Goal: Information Seeking & Learning: Learn about a topic

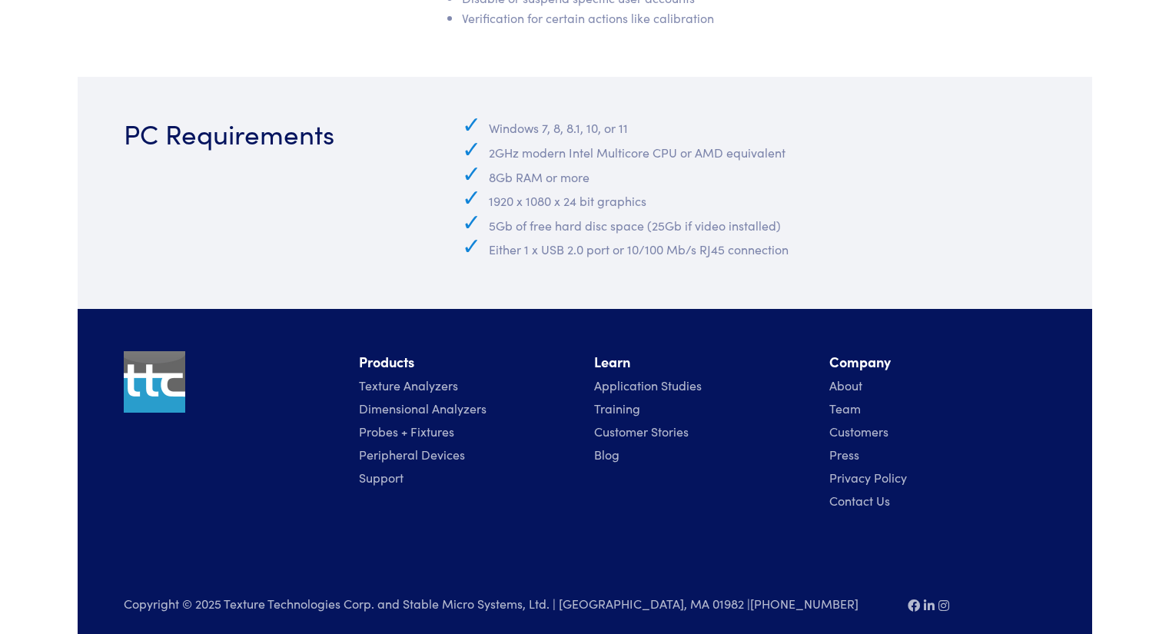
scroll to position [7095, 0]
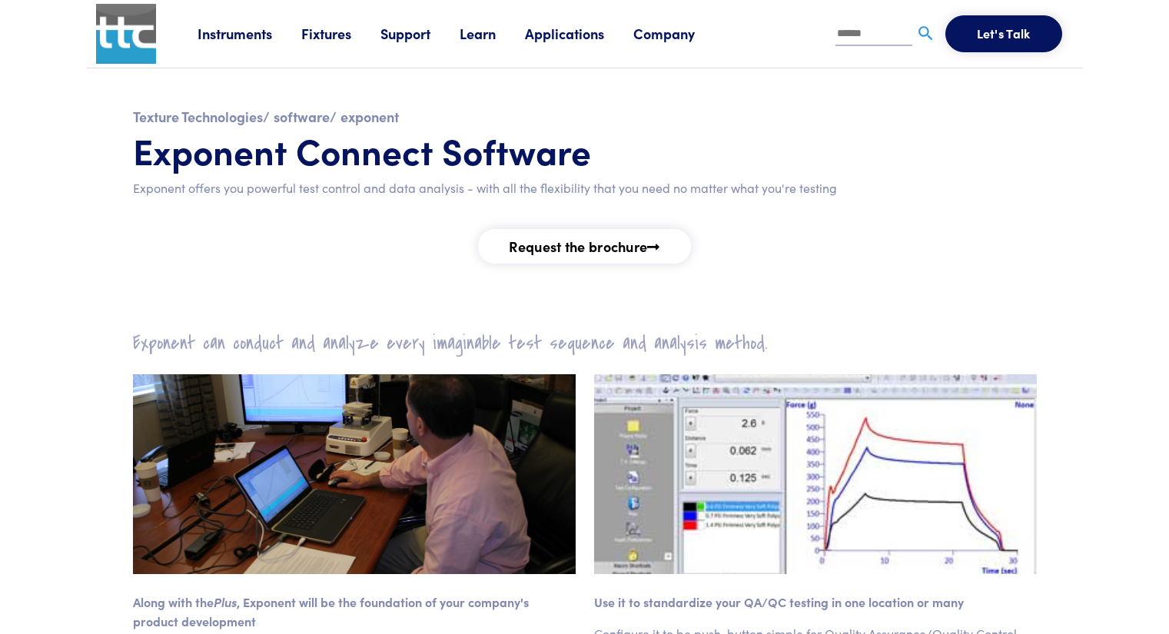
click at [249, 193] on p "Exponent offers you powerful test control and data analysis - with all the flex…" at bounding box center [585, 188] width 904 height 20
click at [564, 198] on div "Texture Technologies / software / exponent Exponent Connect Software Exponent o…" at bounding box center [585, 181] width 922 height 153
click at [519, 159] on h1 "Exponent Connect Software" at bounding box center [585, 150] width 904 height 45
click at [572, 248] on link "Request the brochure" at bounding box center [584, 246] width 212 height 35
click at [370, 115] on link "exponent" at bounding box center [369, 116] width 58 height 19
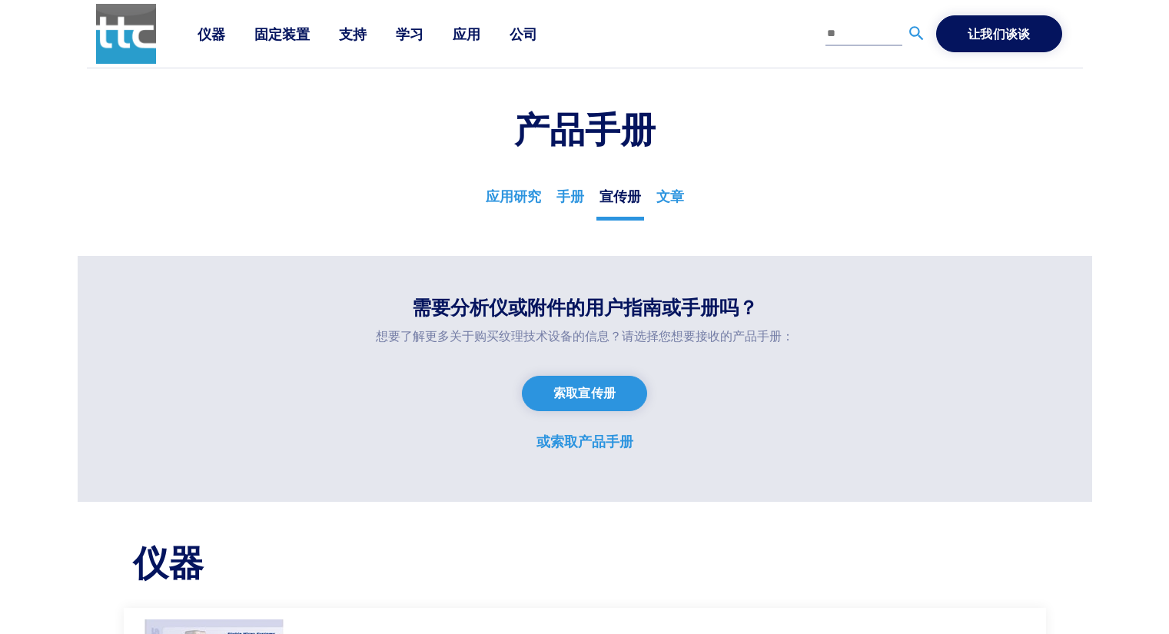
click at [461, 28] on font "应用" at bounding box center [467, 33] width 28 height 19
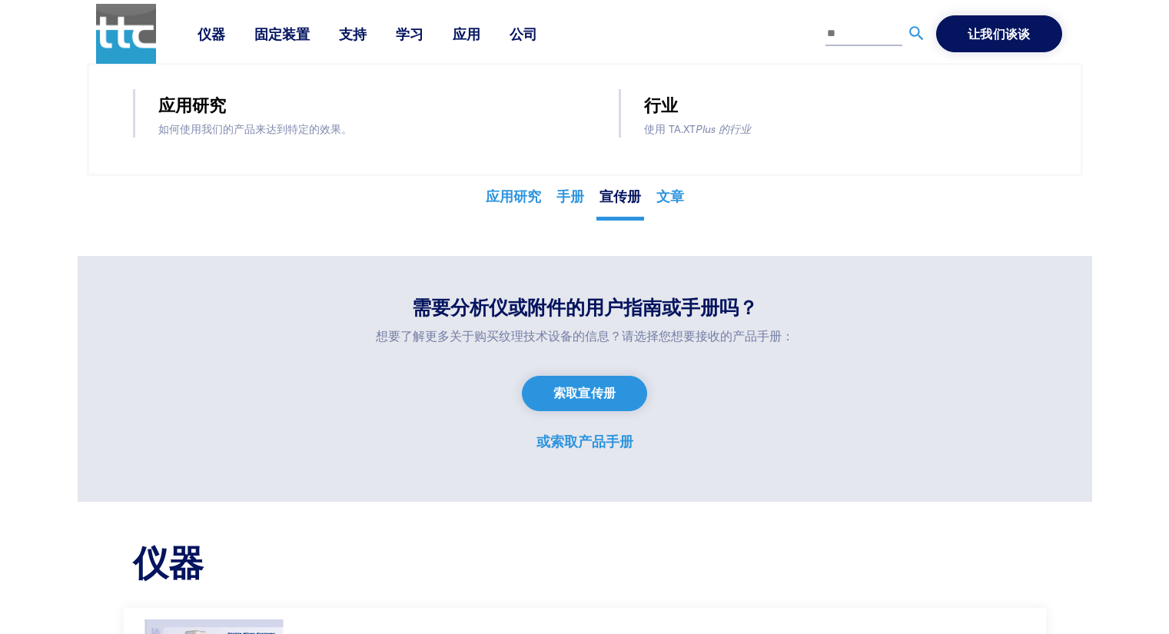
click at [459, 33] on font "应用" at bounding box center [467, 33] width 28 height 19
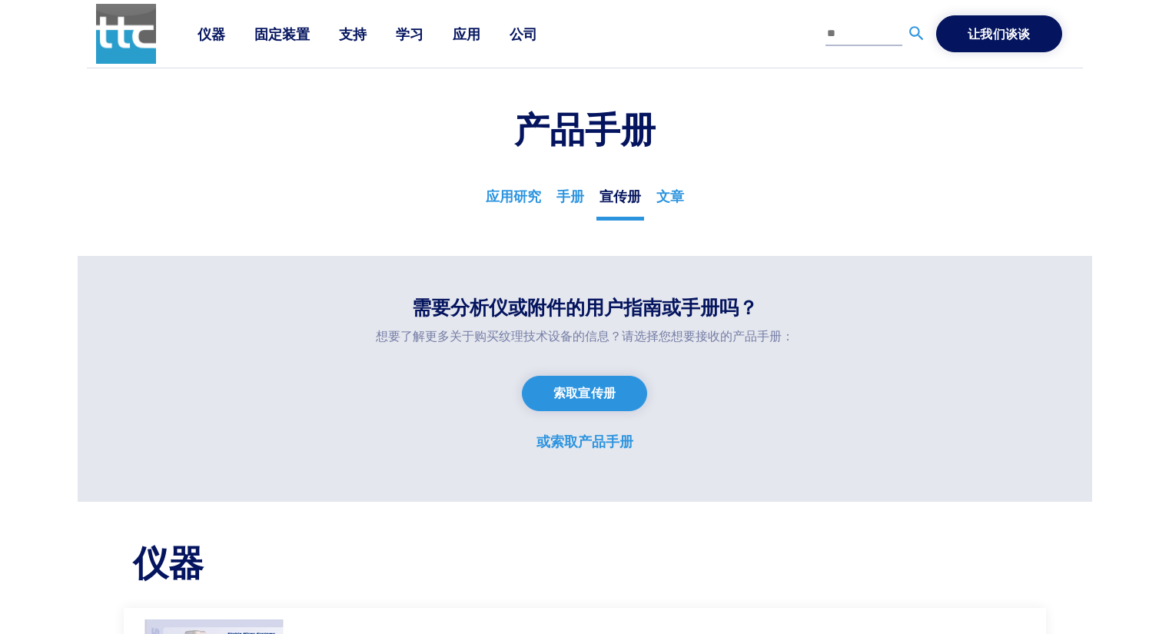
click at [471, 38] on font "应用" at bounding box center [467, 33] width 28 height 19
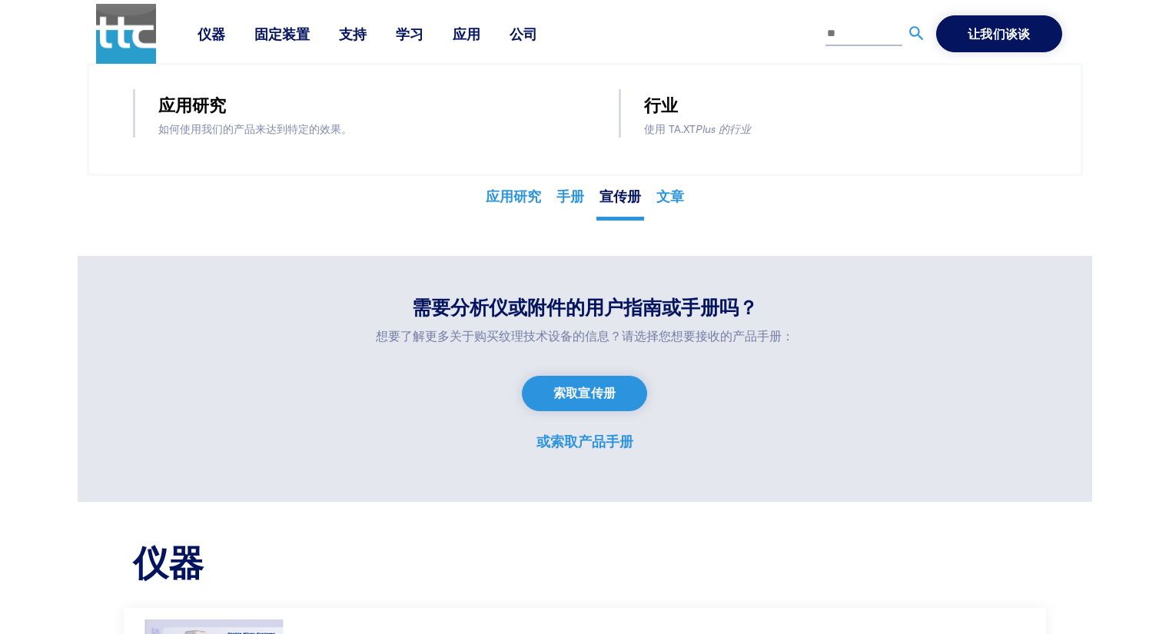
click at [356, 213] on section "产品手册 应用研究 手册 宣传册 文章" at bounding box center [585, 161] width 1014 height 187
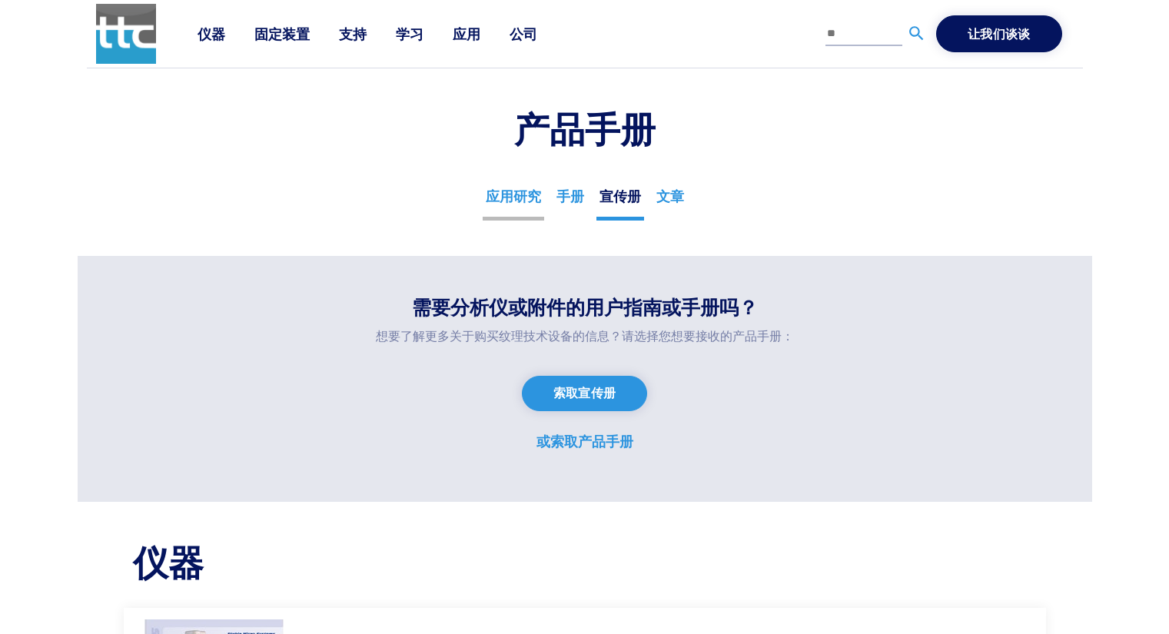
click at [513, 201] on font "应用研究" at bounding box center [513, 195] width 55 height 19
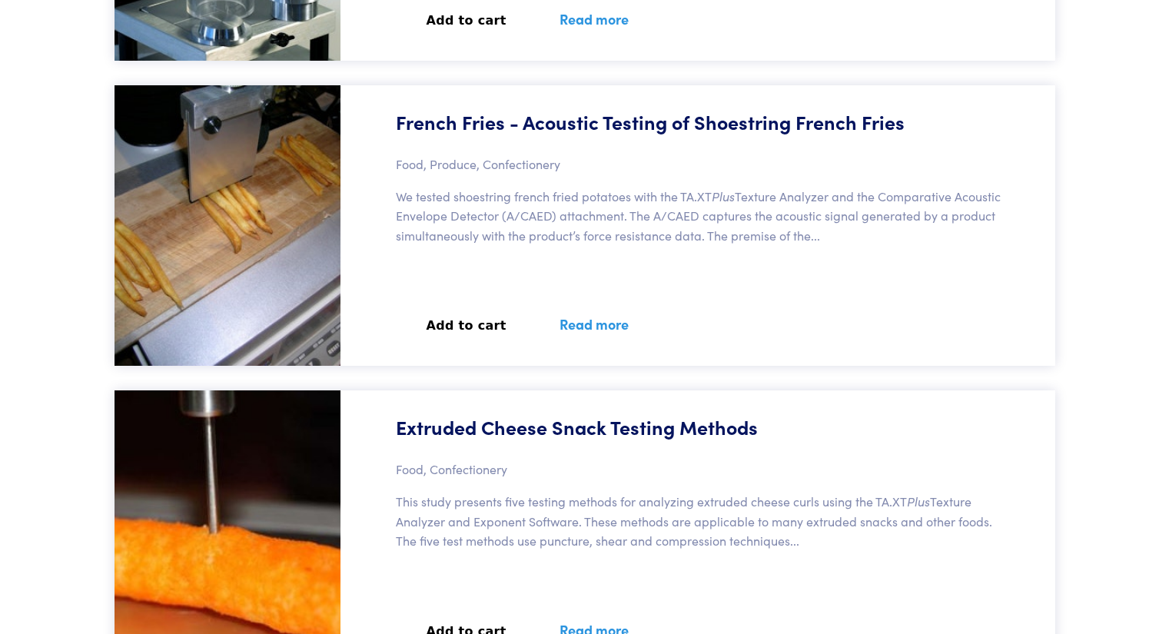
scroll to position [43917, 0]
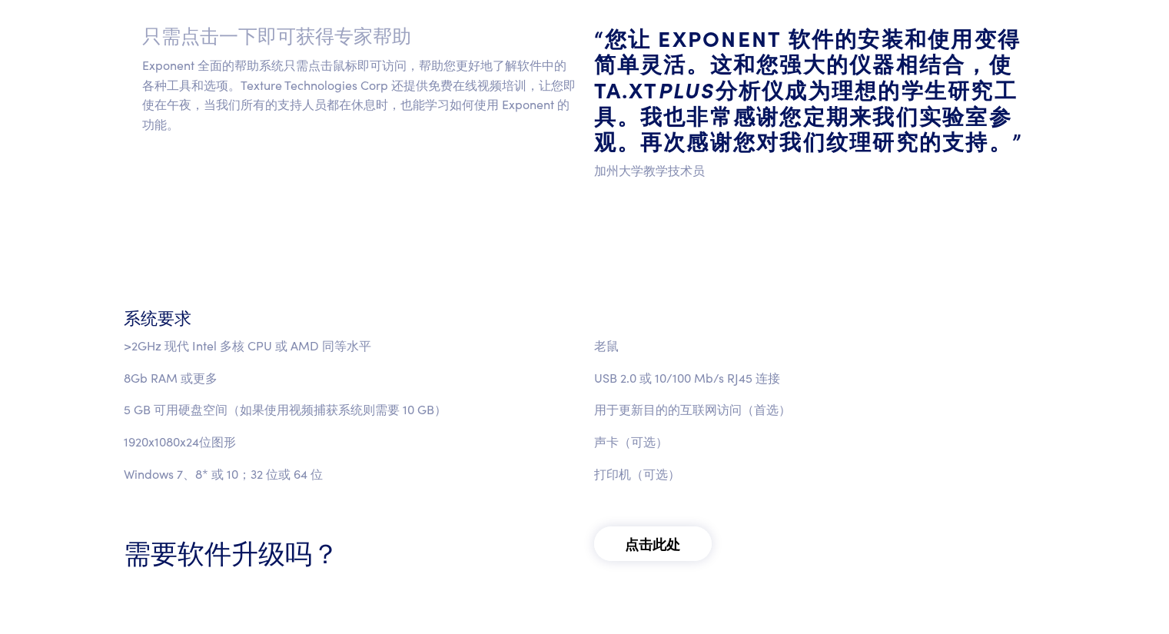
scroll to position [1537, 0]
click at [217, 42] on font "只需点击一下即可获得专家帮助" at bounding box center [276, 37] width 269 height 27
click at [351, 116] on p "Exponent 全面的帮助系统只需点击鼠标即可访问，帮助您更好地了解软件中的各种工具和选项。Texture Technologies Corp 还提供免费在…" at bounding box center [358, 94] width 433 height 78
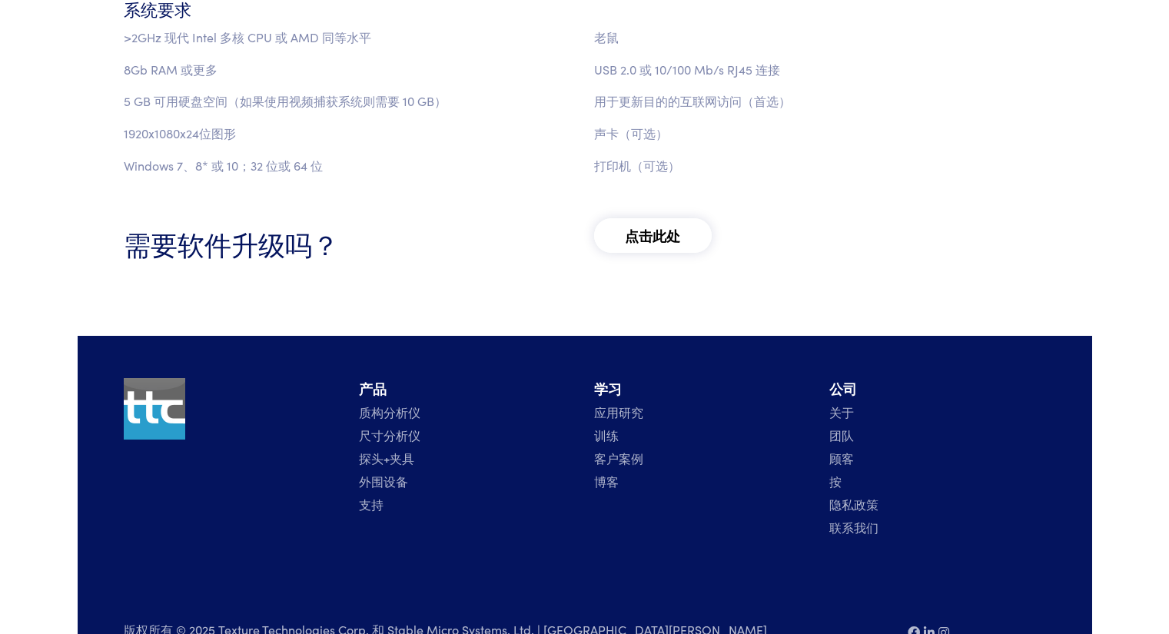
scroll to position [1889, 0]
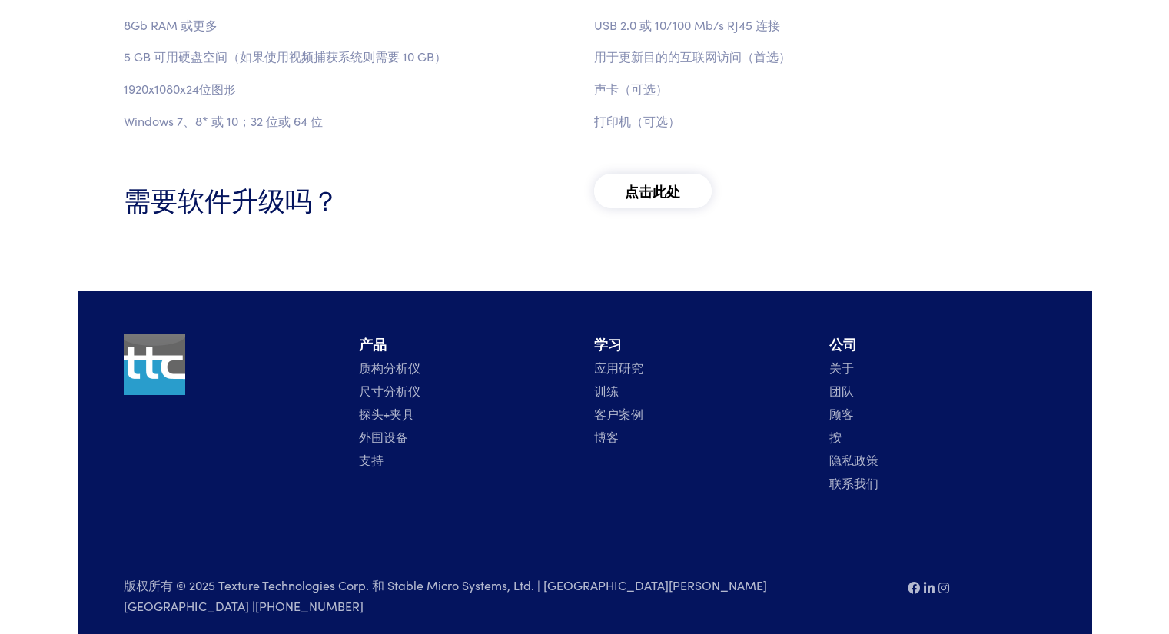
click at [640, 187] on font "点击此处" at bounding box center [653, 190] width 56 height 19
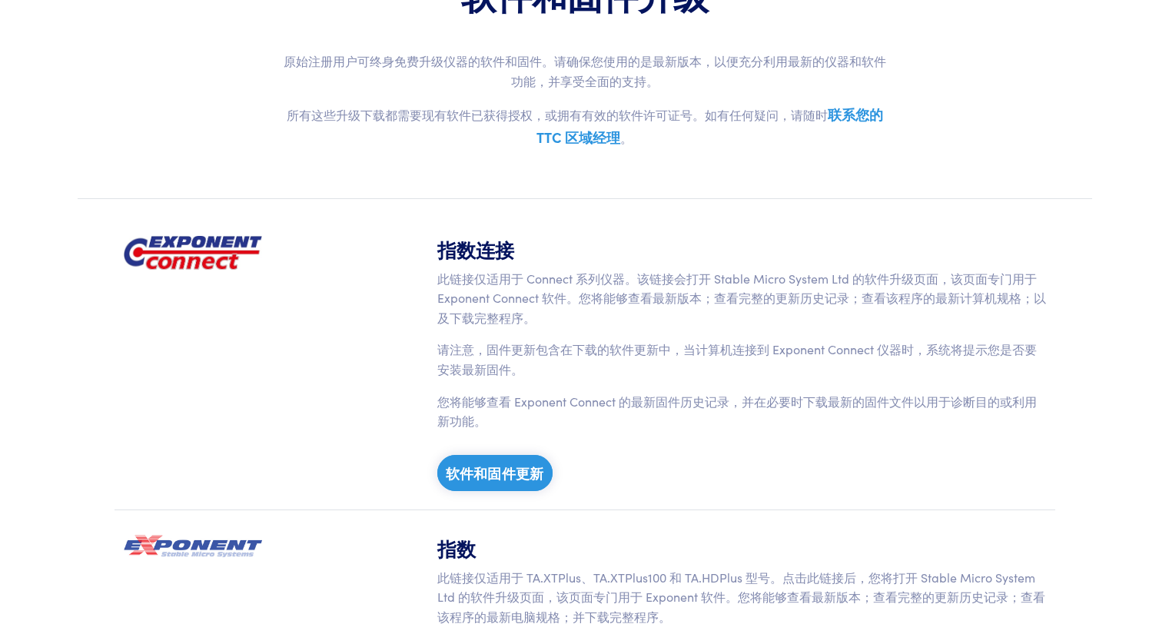
scroll to position [154, 0]
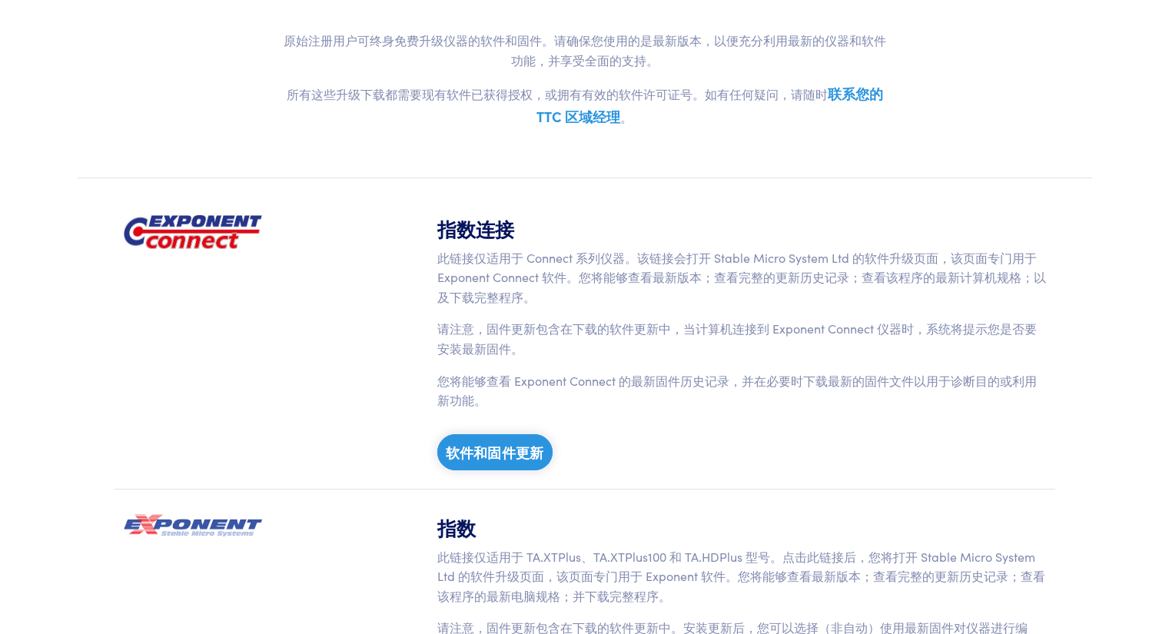
click at [507, 446] on font "软件和固件更新" at bounding box center [495, 452] width 98 height 19
